Goal: Task Accomplishment & Management: Use online tool/utility

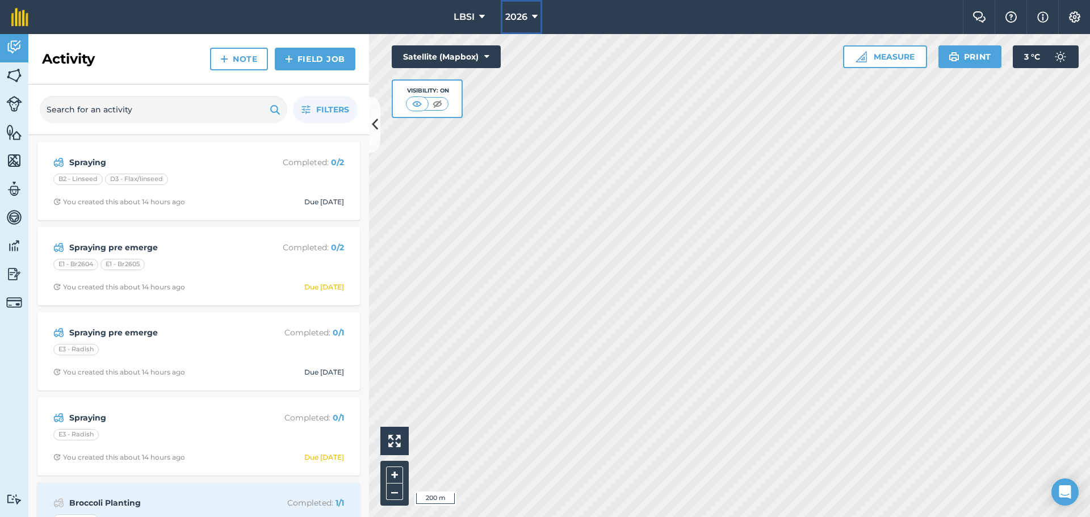
drag, startPoint x: 534, startPoint y: 18, endPoint x: 530, endPoint y: 30, distance: 13.1
click at [534, 18] on icon at bounding box center [535, 17] width 6 height 14
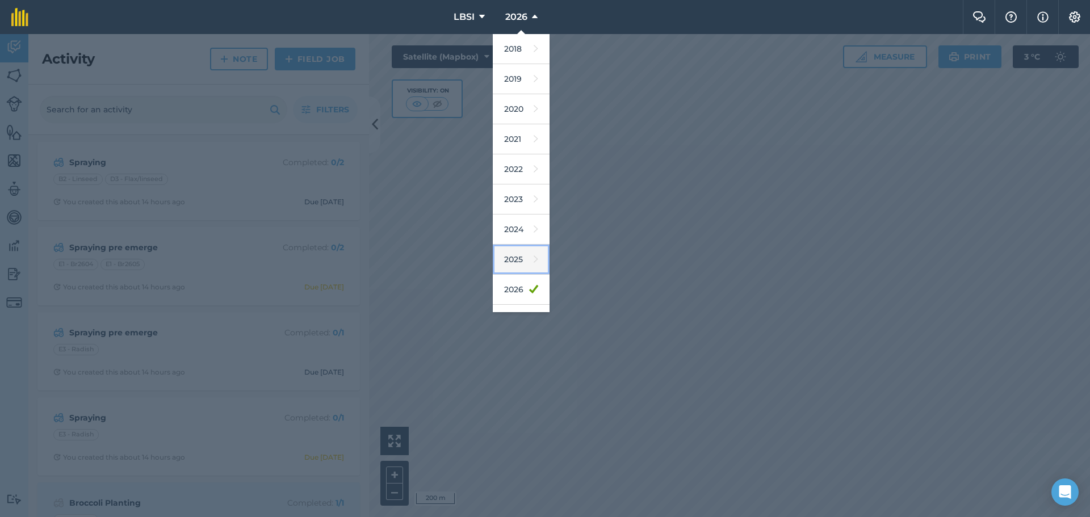
click at [518, 259] on link "2025" at bounding box center [521, 260] width 57 height 30
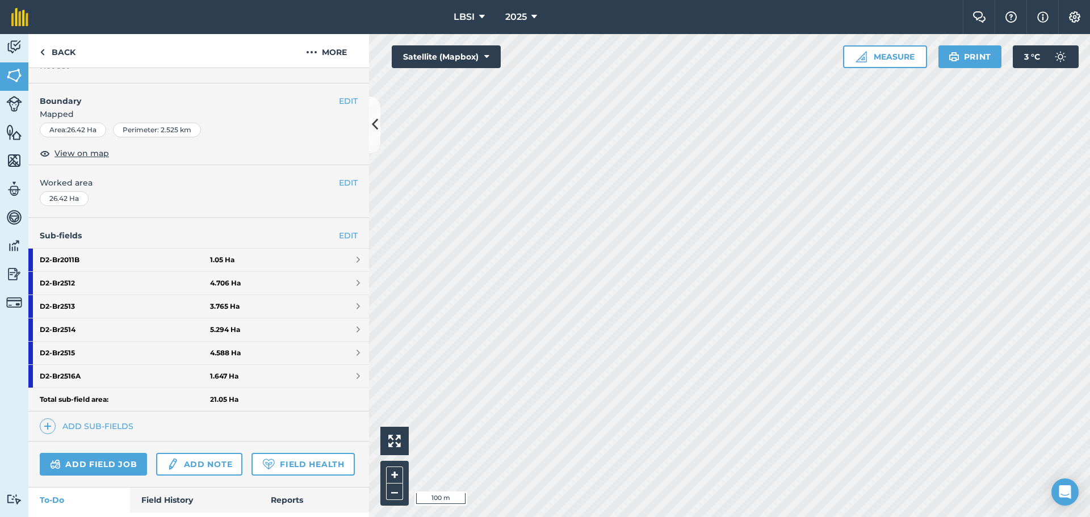
scroll to position [170, 0]
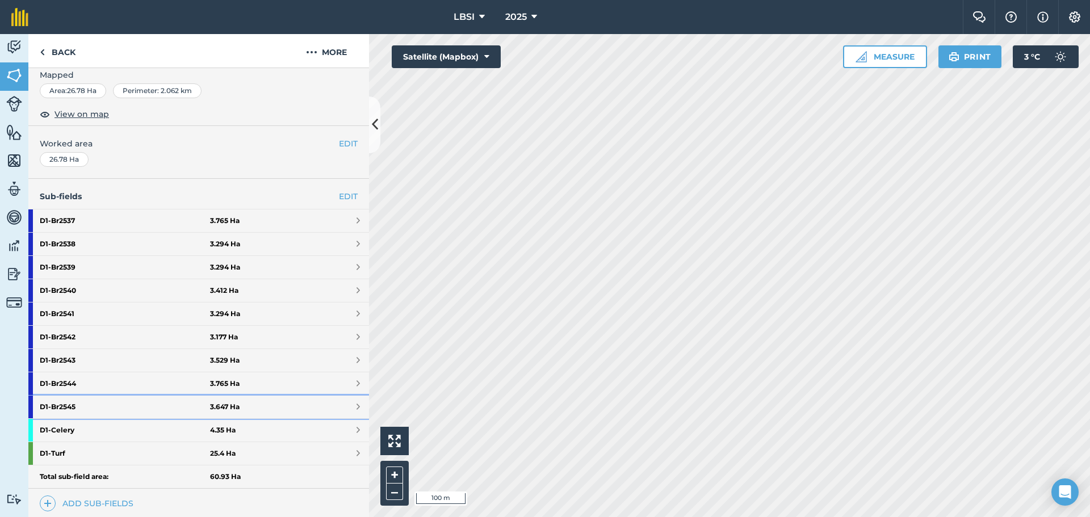
click at [95, 403] on strong "D1 - Br2545" at bounding box center [125, 407] width 170 height 23
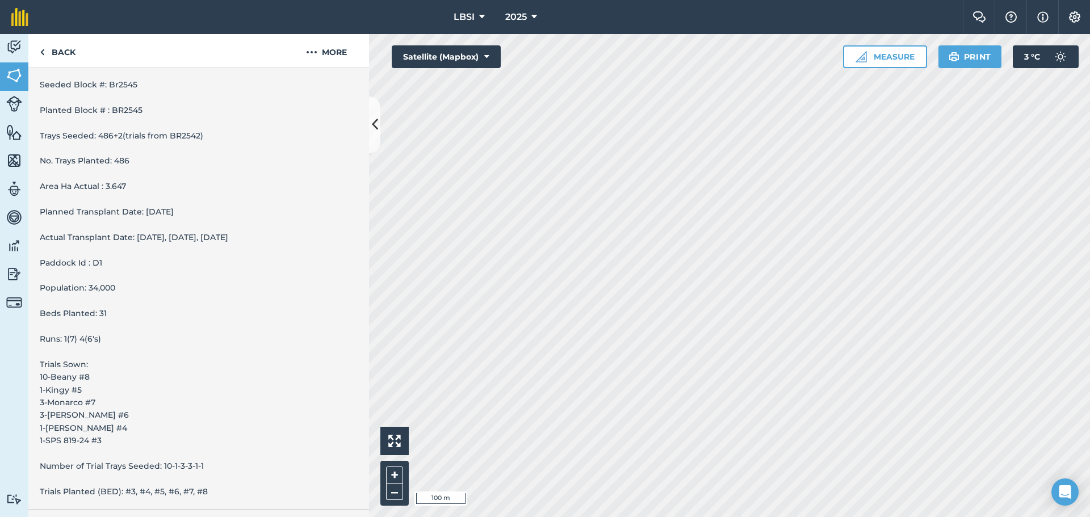
scroll to position [490, 0]
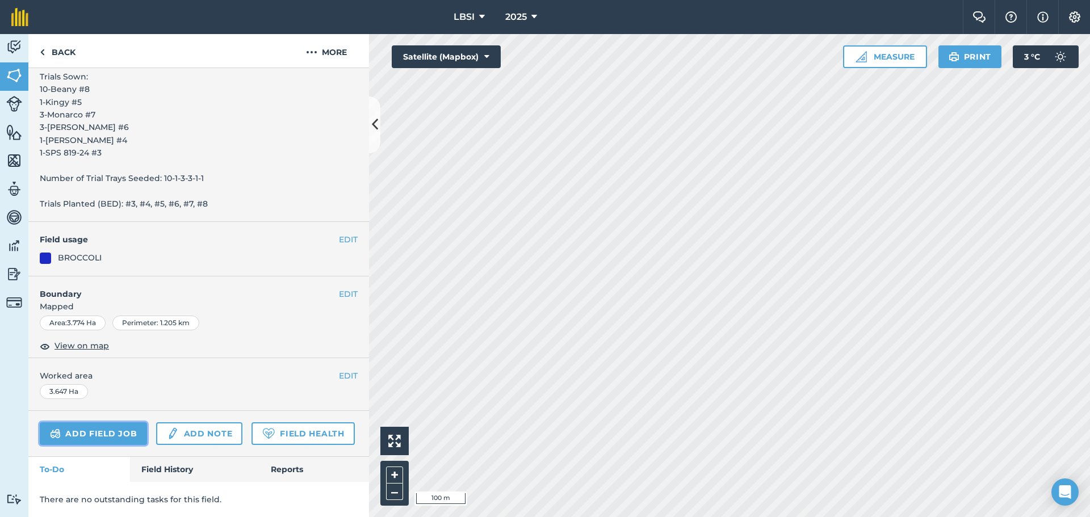
click at [91, 422] on link "Add field job" at bounding box center [93, 433] width 107 height 23
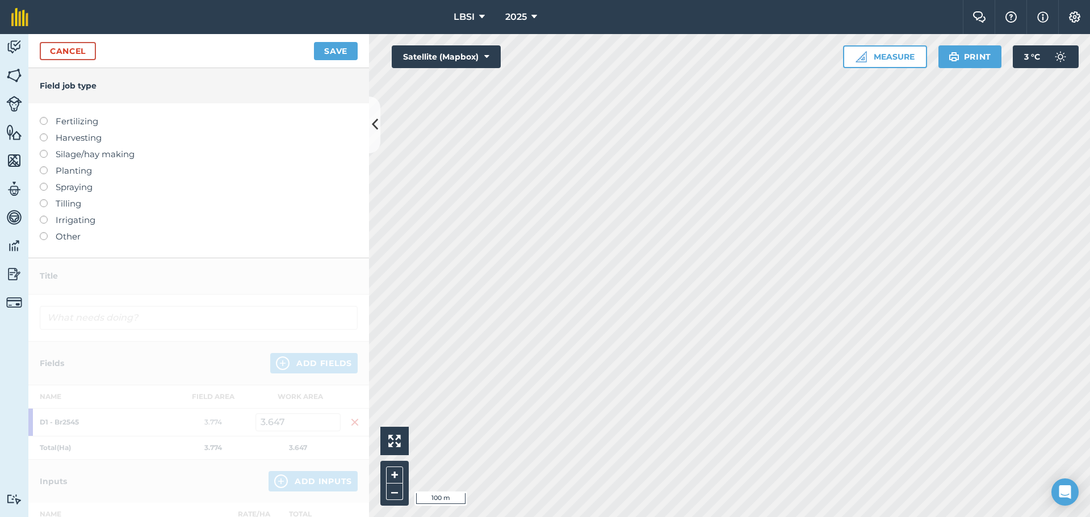
click at [39, 121] on div "Fertilizing Harvesting Silage/hay making Planting Spraying Tilling Irrigating O…" at bounding box center [198, 180] width 340 height 154
click at [43, 117] on label at bounding box center [48, 117] width 16 height 0
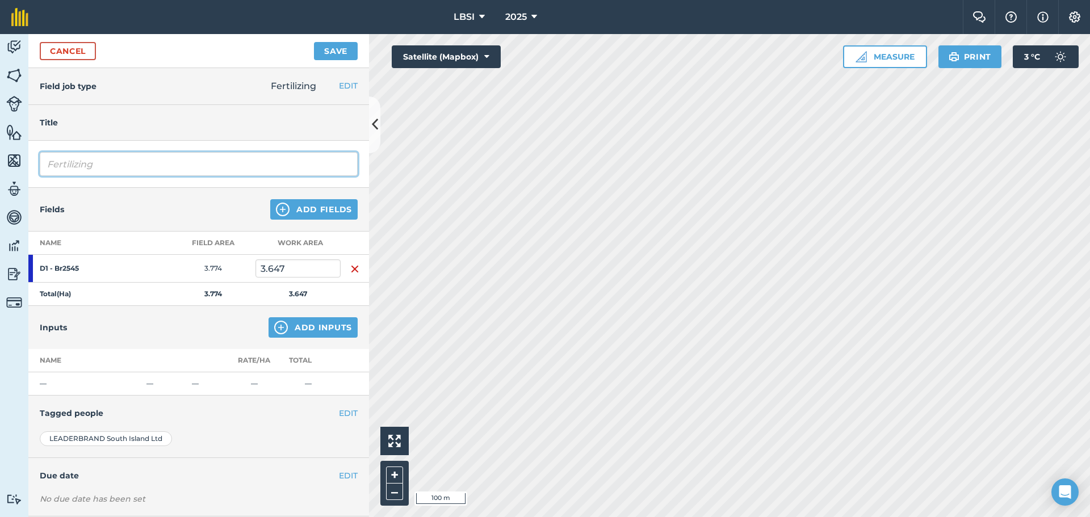
click at [120, 159] on input "Fertilizing" at bounding box center [199, 164] width 318 height 24
type input "Fertilizing [MEDICAL_DATA]"
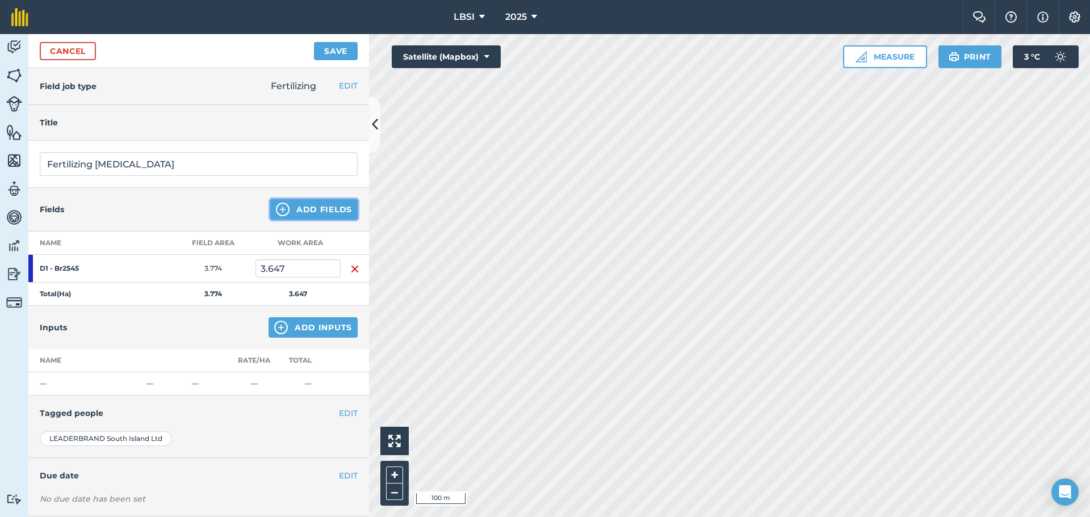
click at [276, 211] on img at bounding box center [283, 210] width 14 height 14
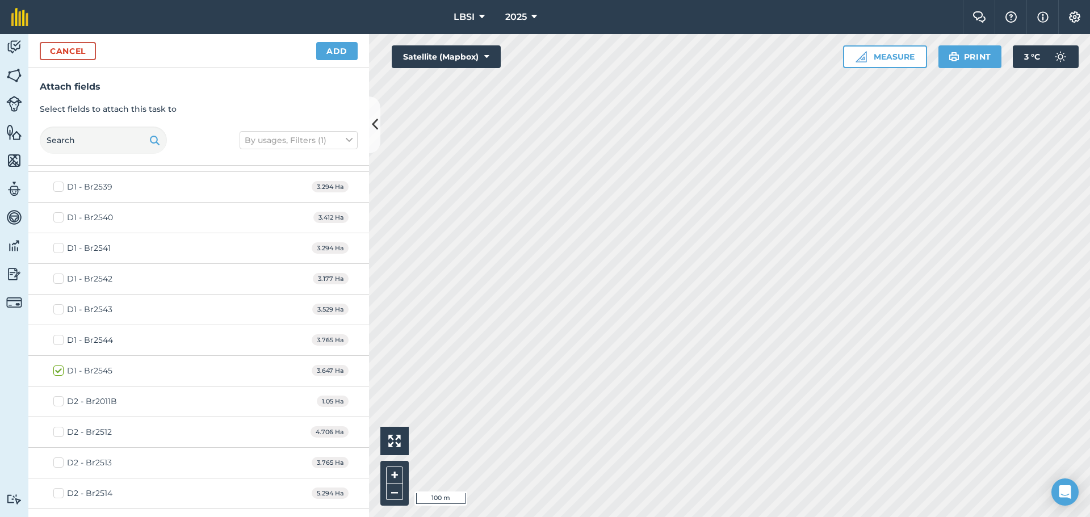
scroll to position [1248, 0]
drag, startPoint x: 56, startPoint y: 313, endPoint x: 140, endPoint y: 245, distance: 108.5
click at [59, 311] on label "D1 - Br2544" at bounding box center [83, 315] width 60 height 12
click at [59, 311] on input "D1 - Br2544" at bounding box center [56, 312] width 7 height 7
checkbox input "true"
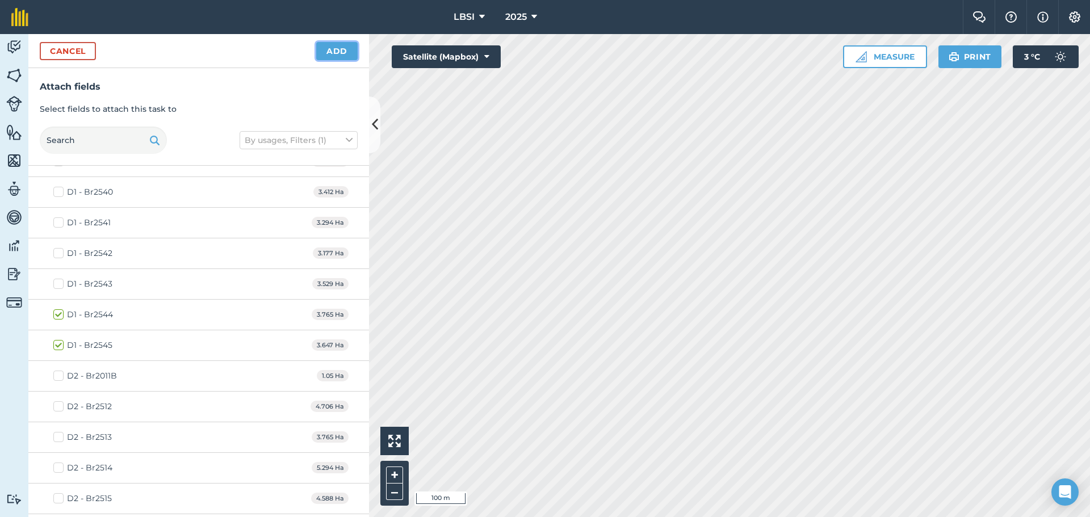
drag, startPoint x: 323, startPoint y: 51, endPoint x: 318, endPoint y: 56, distance: 7.6
click at [322, 51] on button "Add" at bounding box center [336, 51] width 41 height 18
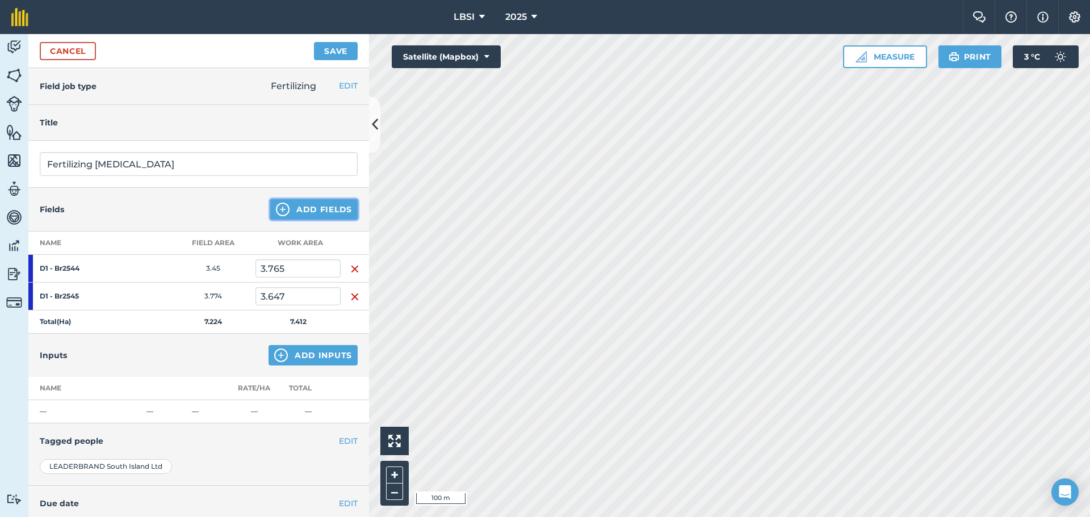
click at [276, 207] on img at bounding box center [283, 210] width 14 height 14
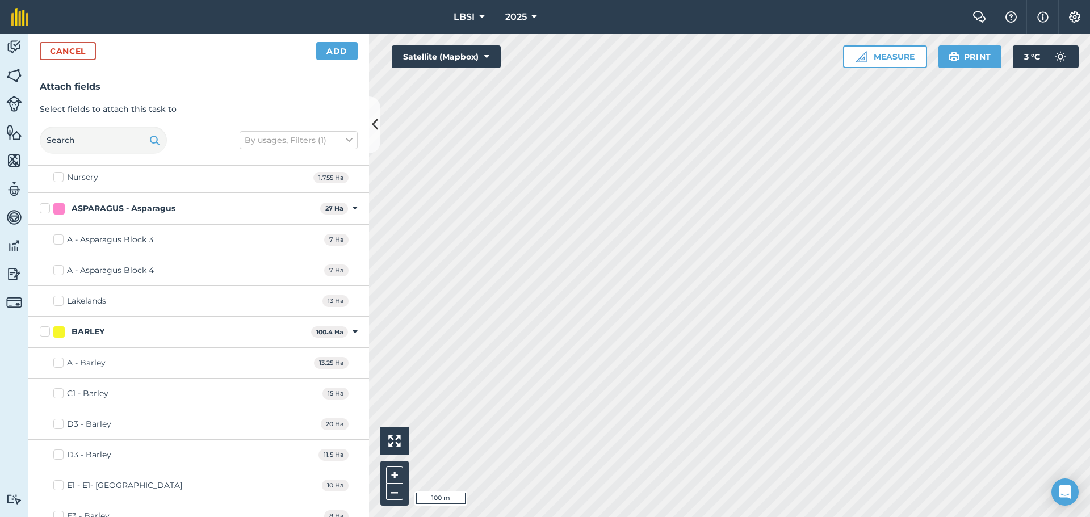
scroll to position [0, 0]
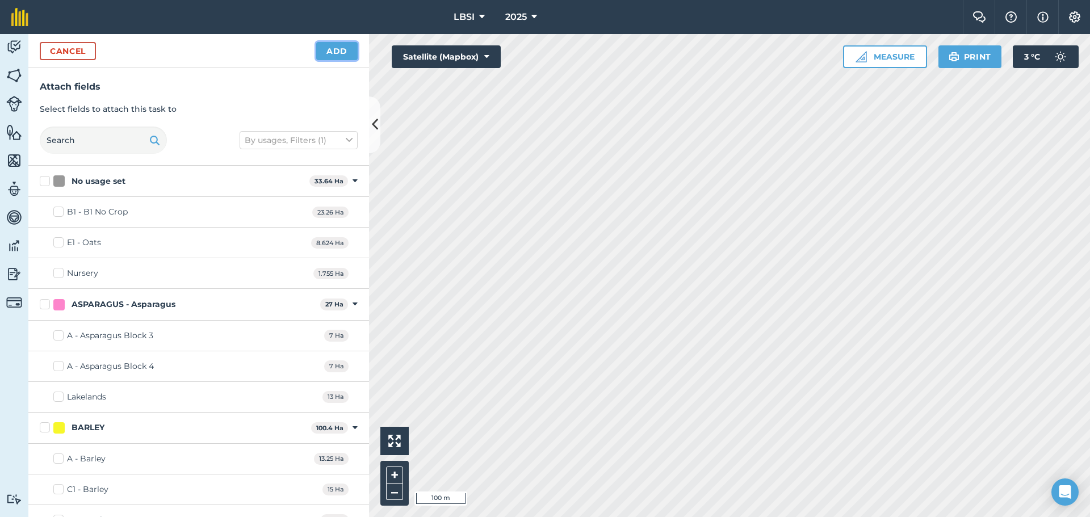
click at [330, 52] on button "Add" at bounding box center [336, 51] width 41 height 18
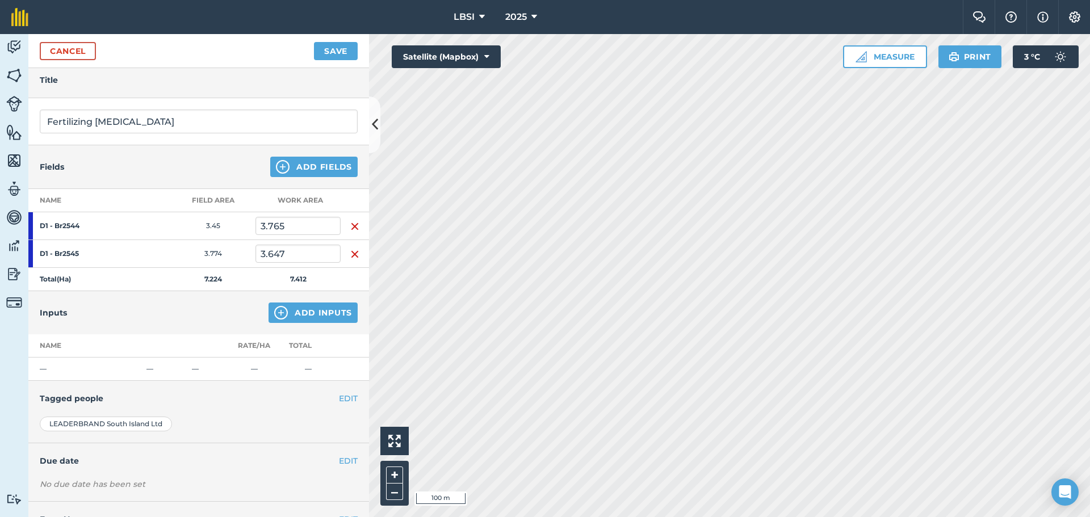
scroll to position [87, 0]
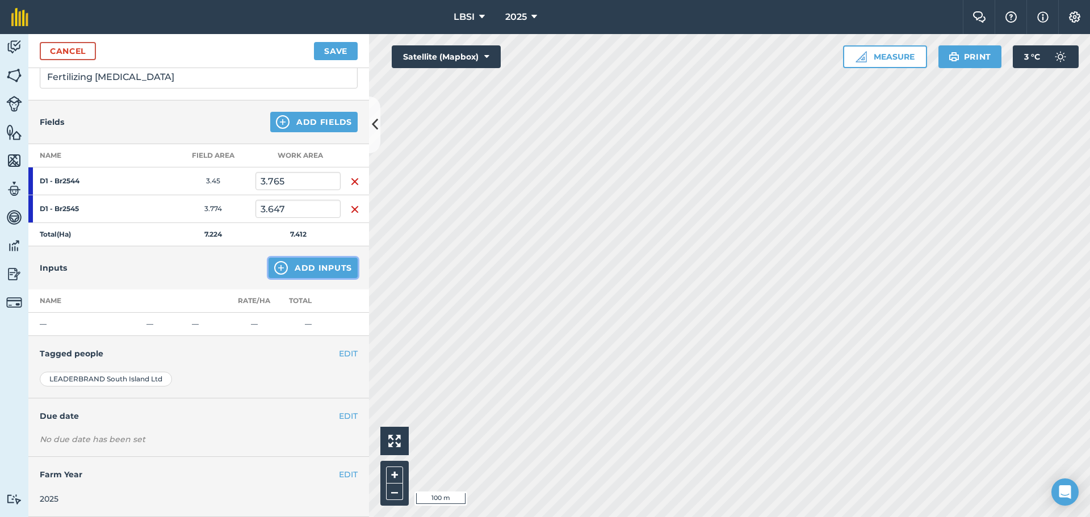
click at [274, 261] on button "Add Inputs" at bounding box center [312, 268] width 89 height 20
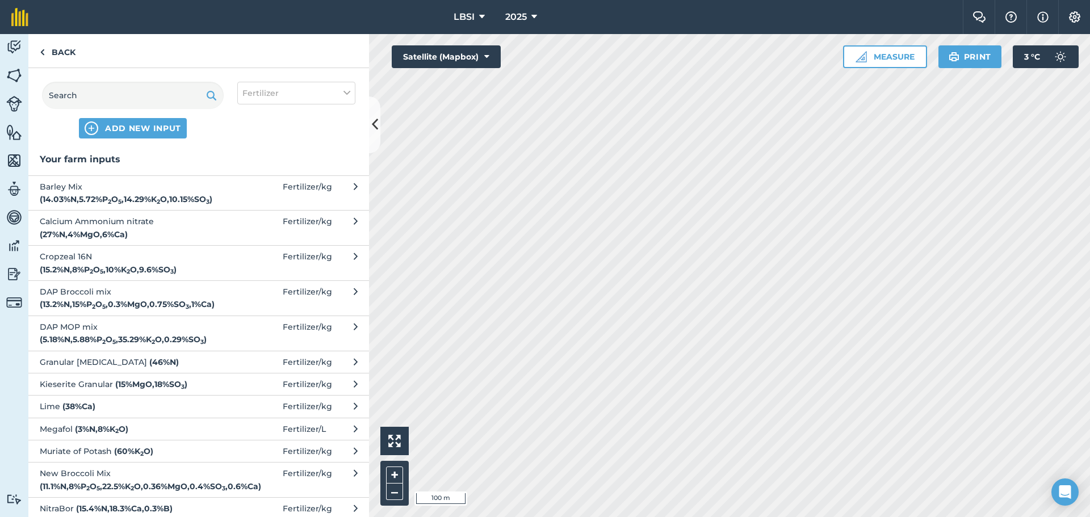
click at [149, 363] on strong "( 46 % N )" at bounding box center [164, 362] width 30 height 10
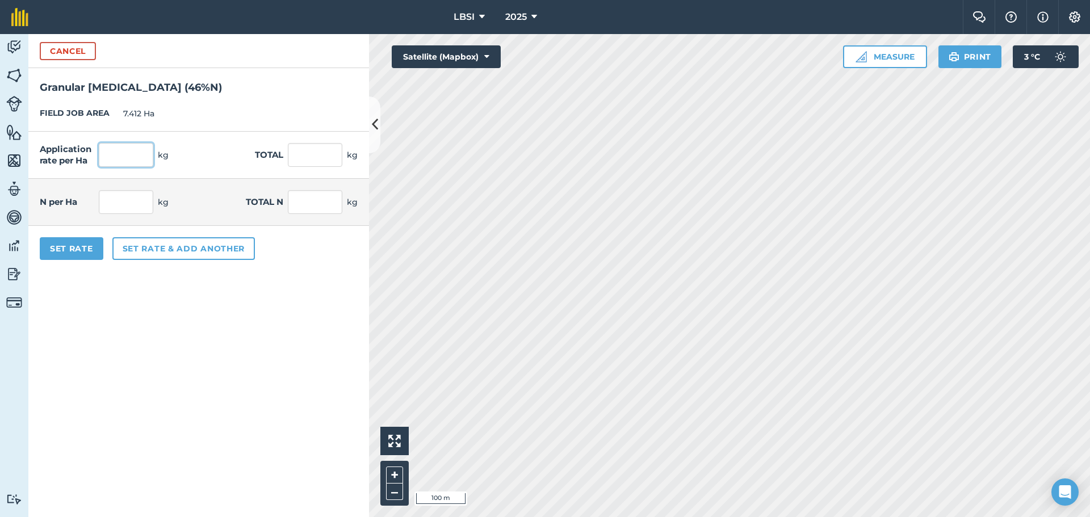
click at [124, 155] on input "text" at bounding box center [126, 155] width 54 height 24
type input "100"
type input "741.2"
type input "46"
type input "340.952"
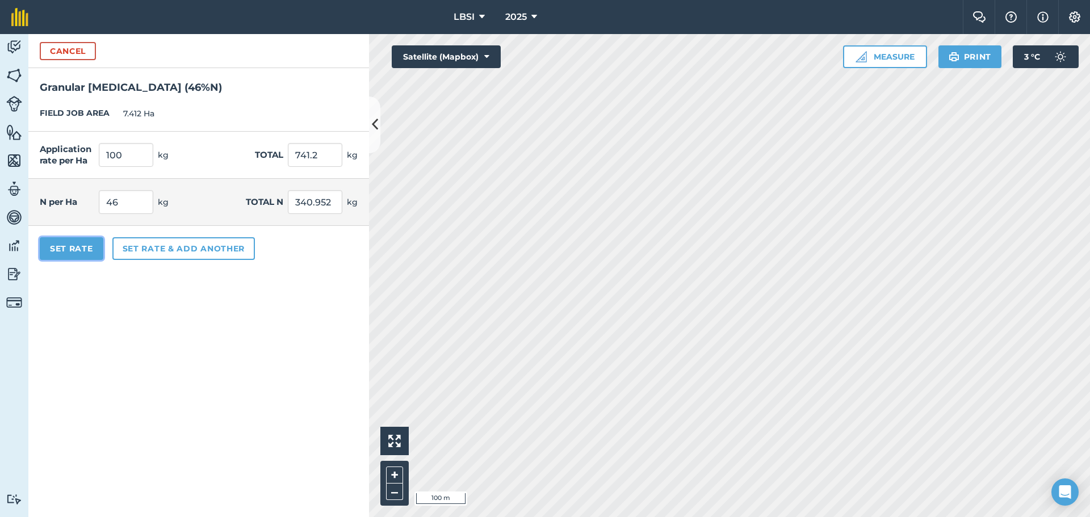
click at [61, 253] on button "Set Rate" at bounding box center [72, 248] width 64 height 23
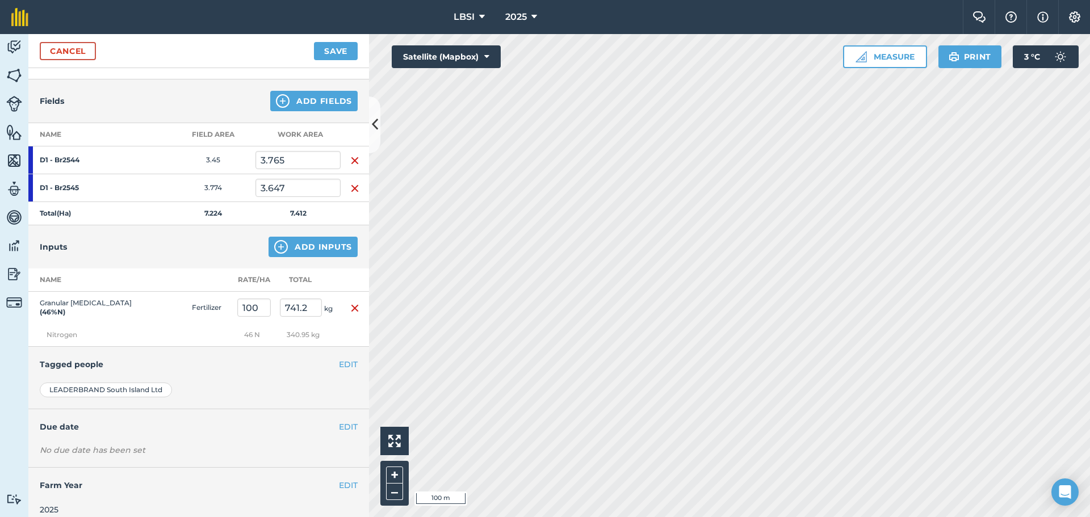
scroll to position [119, 0]
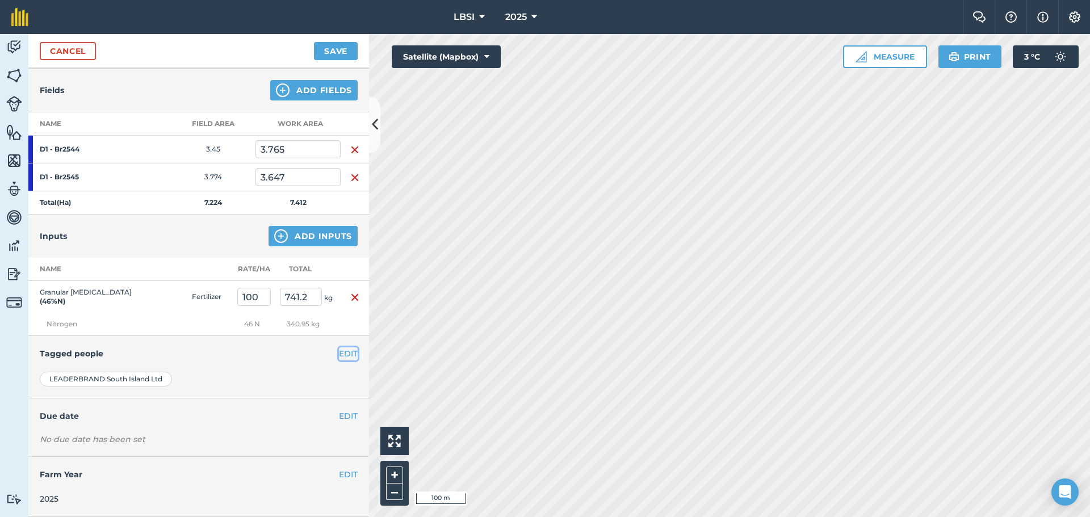
click at [340, 350] on button "EDIT" at bounding box center [348, 353] width 19 height 12
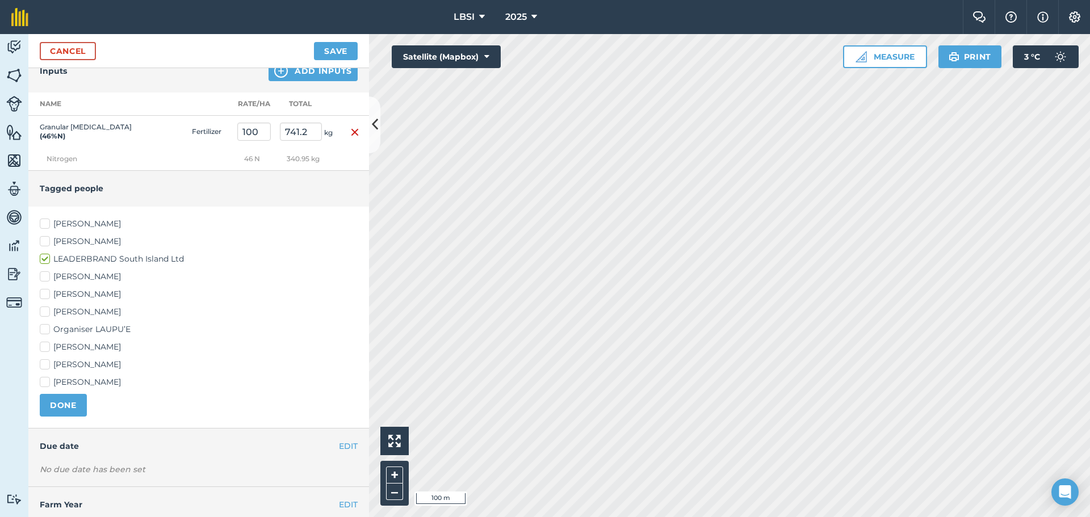
scroll to position [289, 0]
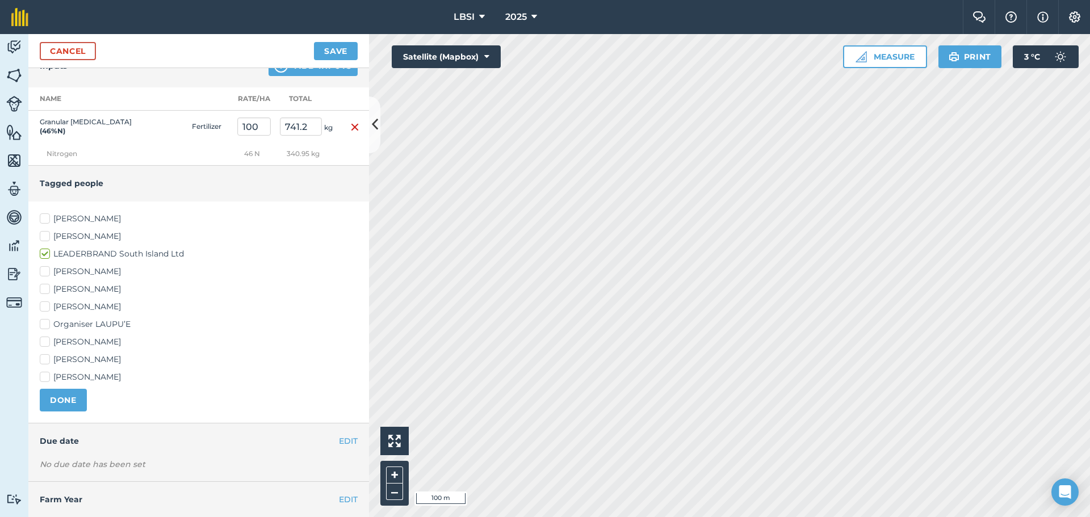
click at [49, 217] on label "[PERSON_NAME]" at bounding box center [199, 219] width 318 height 12
click at [47, 217] on input "[PERSON_NAME]" at bounding box center [43, 216] width 7 height 7
checkbox input "true"
click at [44, 377] on label "[PERSON_NAME]" at bounding box center [199, 377] width 318 height 12
click at [44, 377] on input "[PERSON_NAME]" at bounding box center [43, 374] width 7 height 7
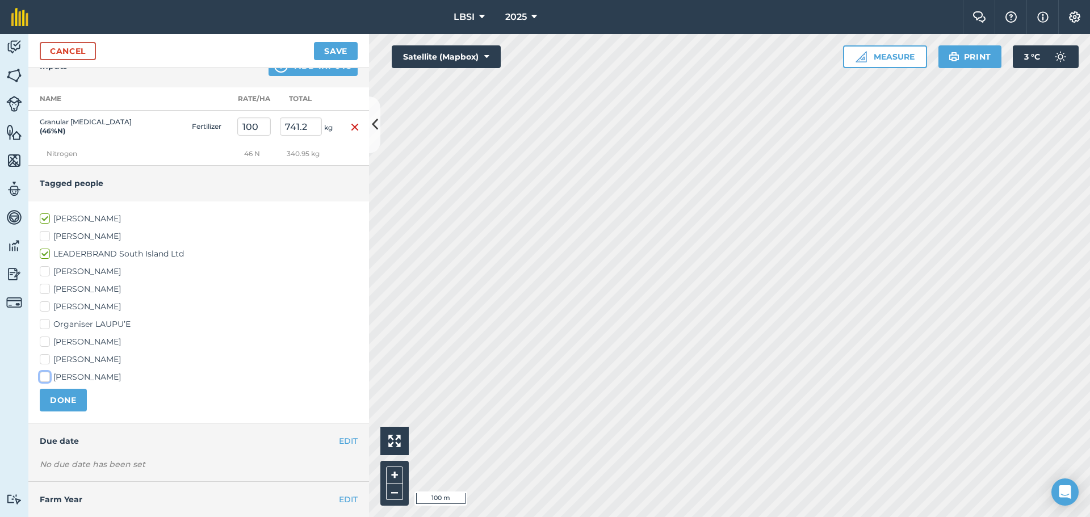
checkbox input "true"
click at [44, 305] on label "[PERSON_NAME]" at bounding box center [199, 307] width 318 height 12
click at [44, 305] on input "[PERSON_NAME]" at bounding box center [43, 304] width 7 height 7
checkbox input "true"
click at [53, 403] on button "DONE" at bounding box center [63, 400] width 47 height 23
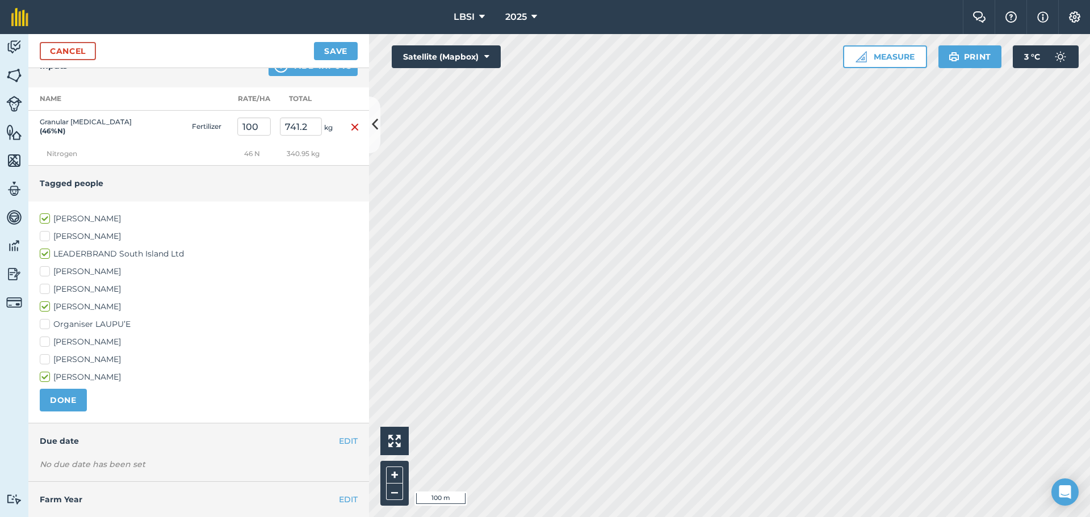
scroll to position [134, 0]
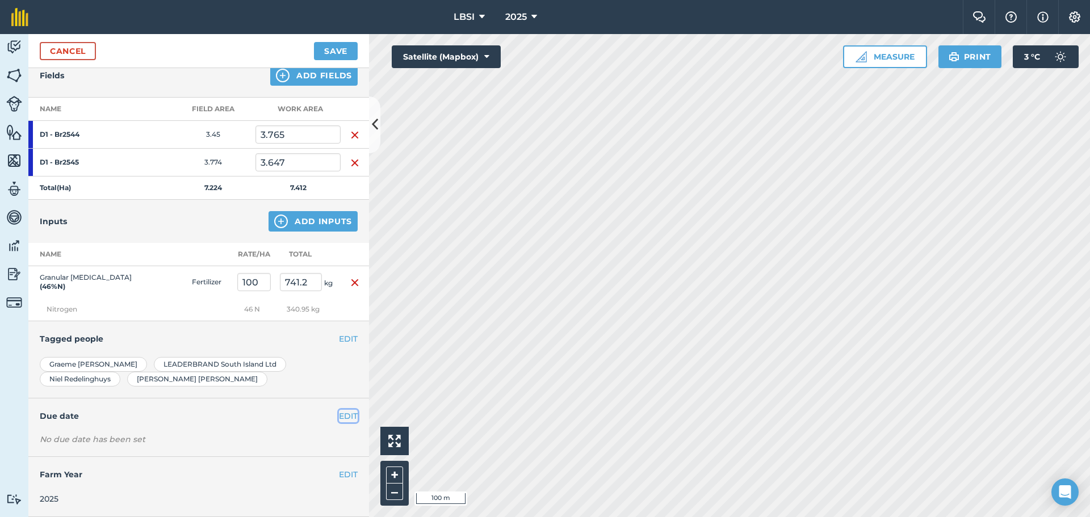
click at [339, 415] on button "EDIT" at bounding box center [348, 416] width 19 height 12
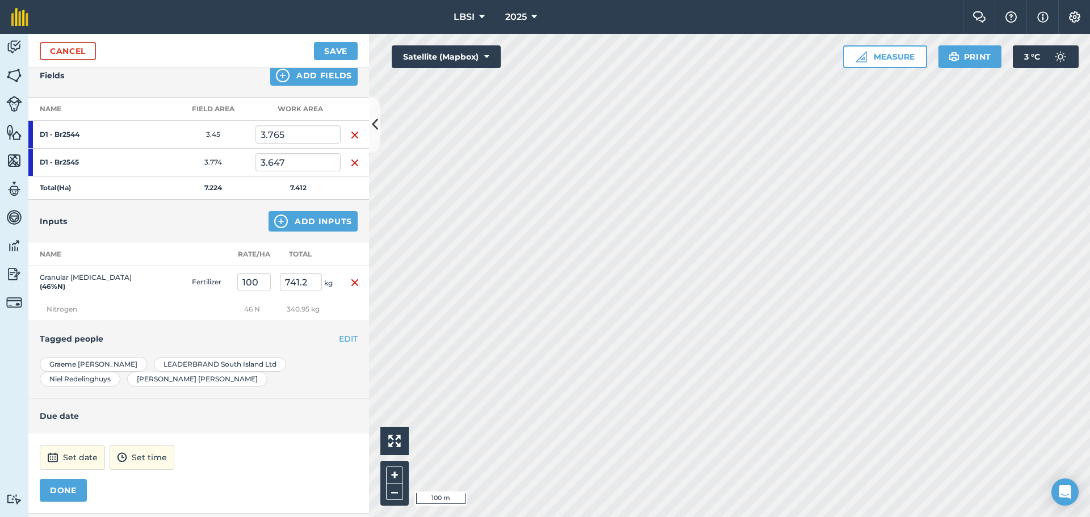
scroll to position [191, 0]
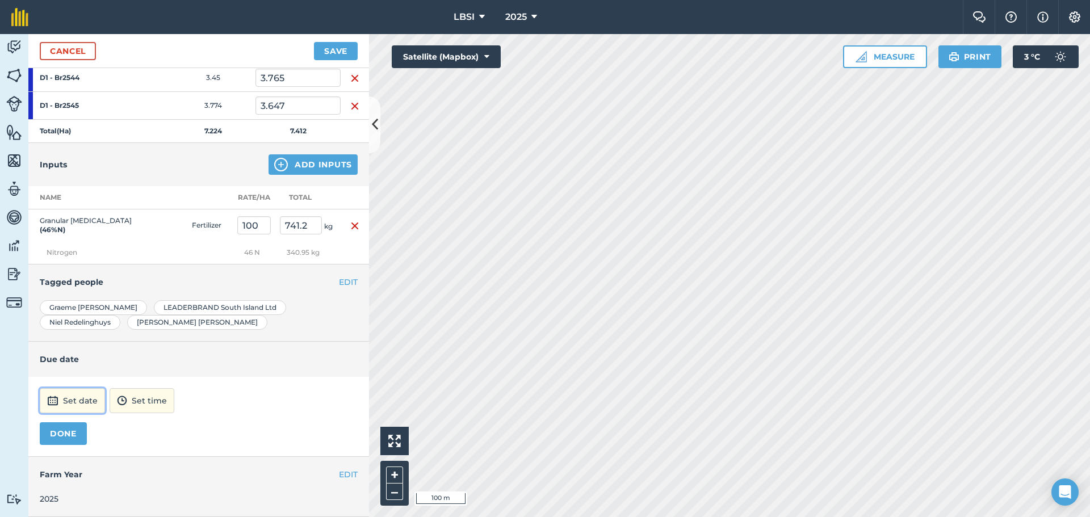
click at [86, 403] on button "Set date" at bounding box center [72, 400] width 65 height 25
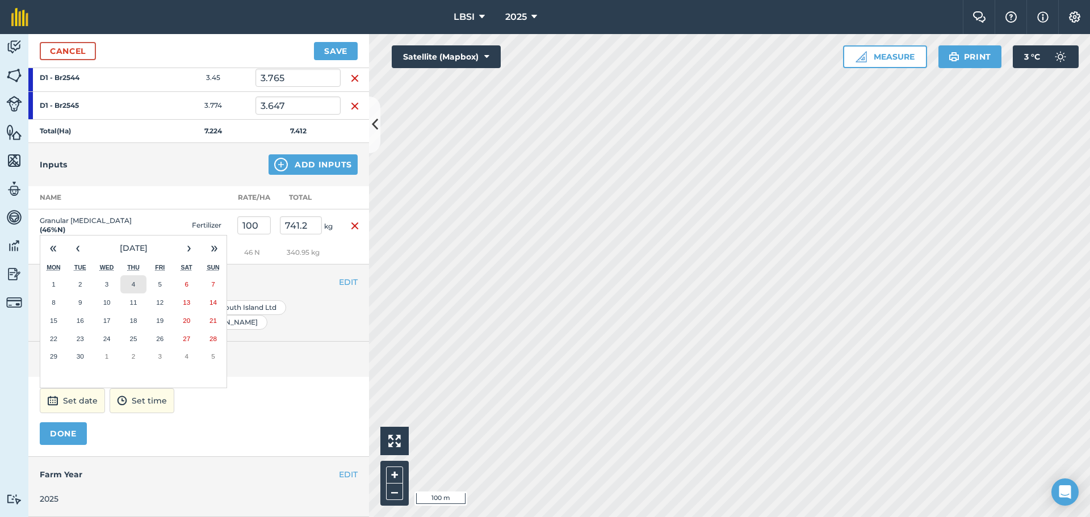
click at [130, 285] on button "4" at bounding box center [133, 284] width 27 height 18
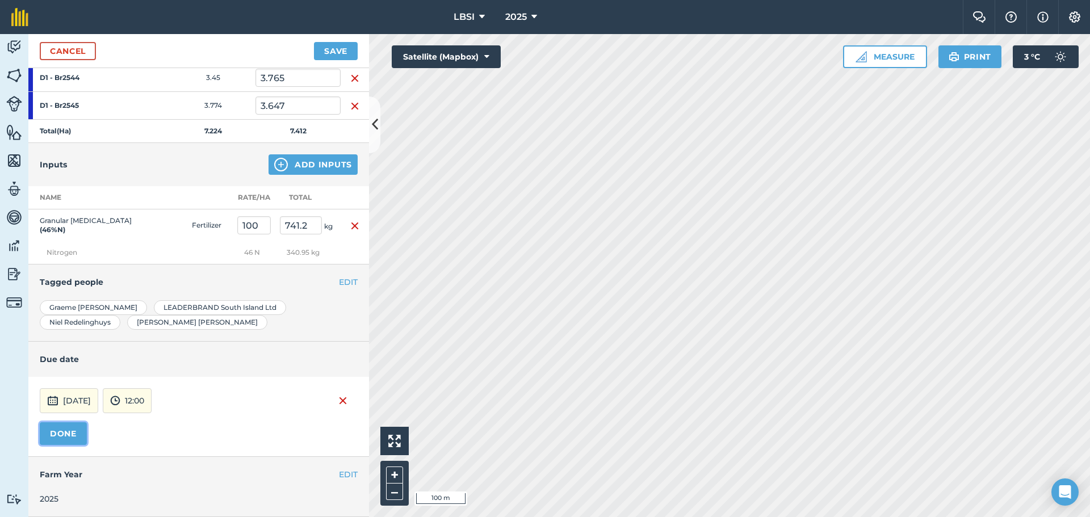
click at [61, 436] on button "DONE" at bounding box center [63, 433] width 47 height 23
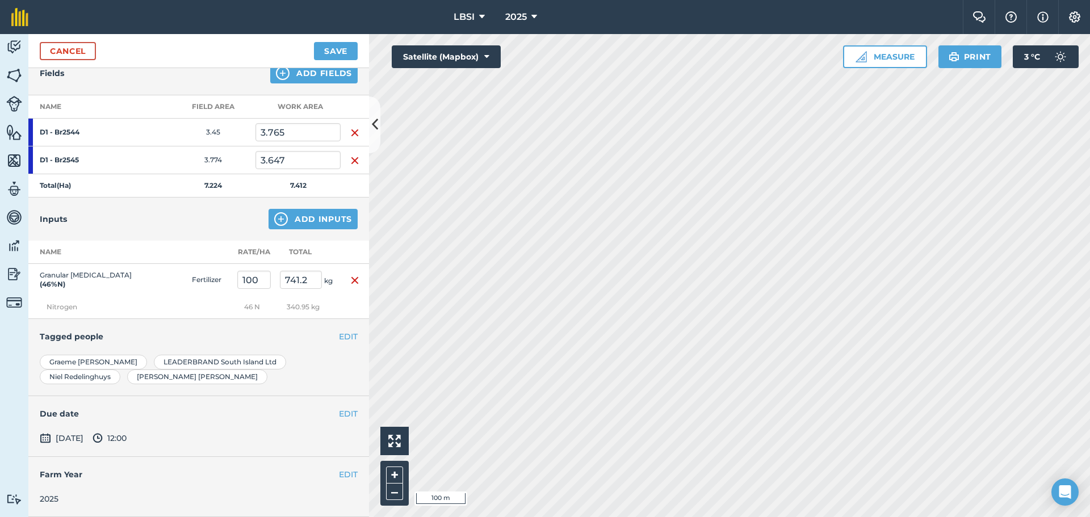
scroll to position [136, 0]
click at [329, 52] on button "Save" at bounding box center [336, 51] width 44 height 18
